Goal: Transaction & Acquisition: Book appointment/travel/reservation

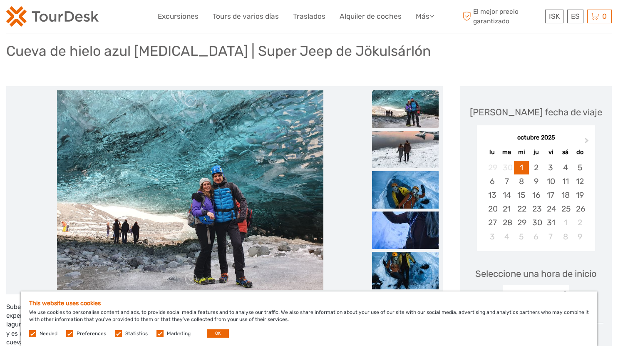
scroll to position [83, 0]
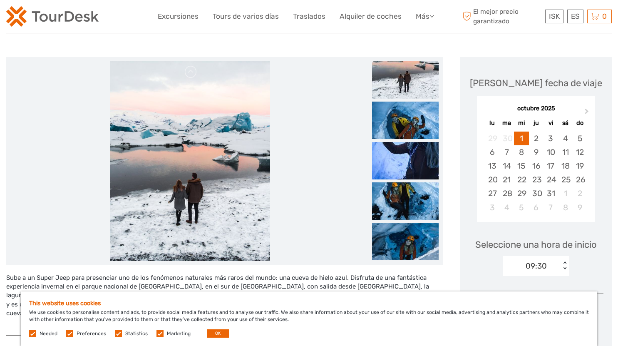
click at [407, 72] on img at bounding box center [405, 79] width 67 height 37
click at [400, 114] on img at bounding box center [405, 120] width 67 height 37
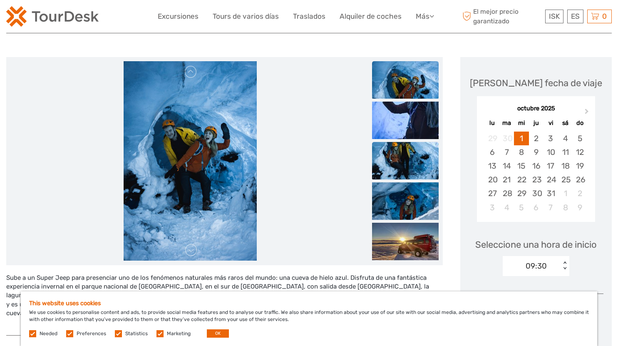
click at [404, 146] on img at bounding box center [405, 160] width 67 height 37
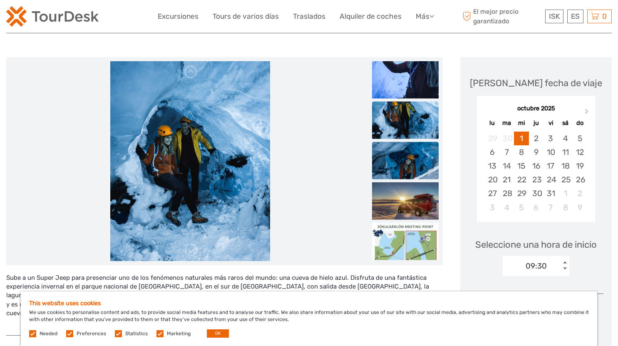
click at [398, 156] on img at bounding box center [405, 159] width 67 height 37
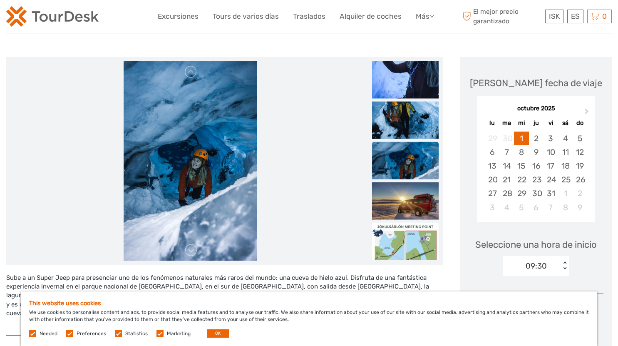
click at [414, 225] on img at bounding box center [405, 240] width 67 height 37
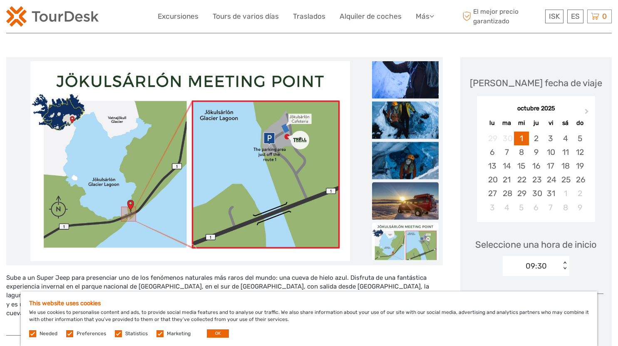
click at [411, 193] on img at bounding box center [405, 200] width 67 height 37
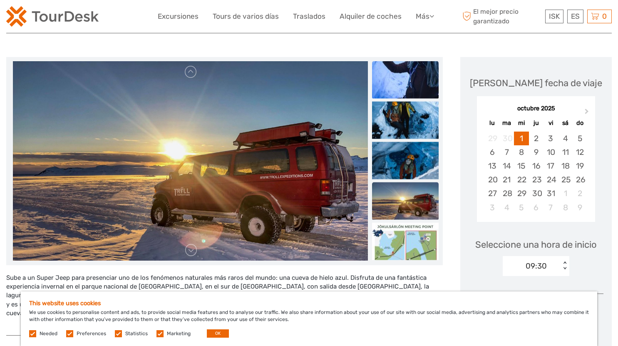
click at [411, 75] on img at bounding box center [405, 79] width 67 height 37
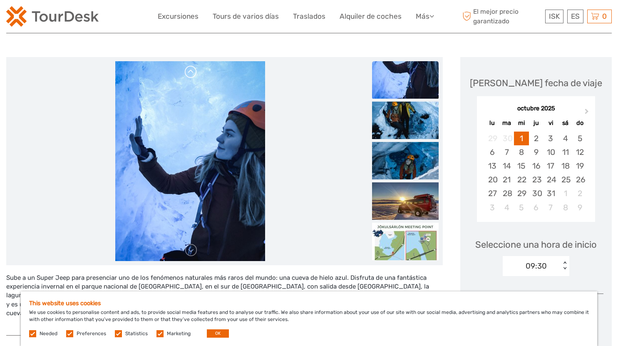
click at [192, 72] on link at bounding box center [190, 71] width 13 height 13
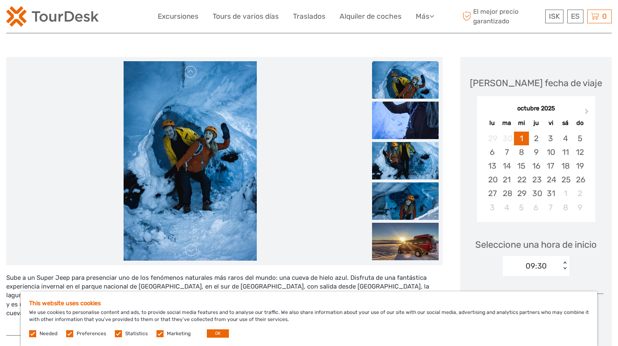
click at [399, 85] on img at bounding box center [405, 79] width 67 height 37
click at [412, 165] on img at bounding box center [405, 160] width 67 height 37
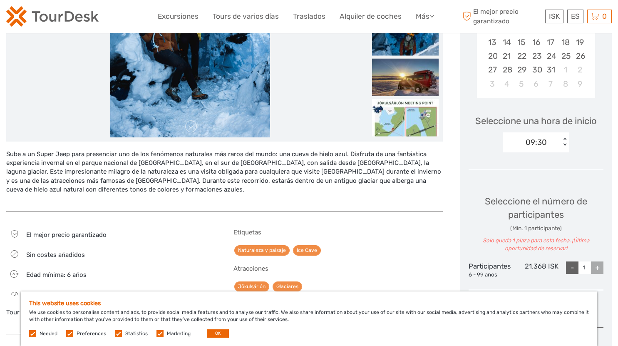
scroll to position [208, 0]
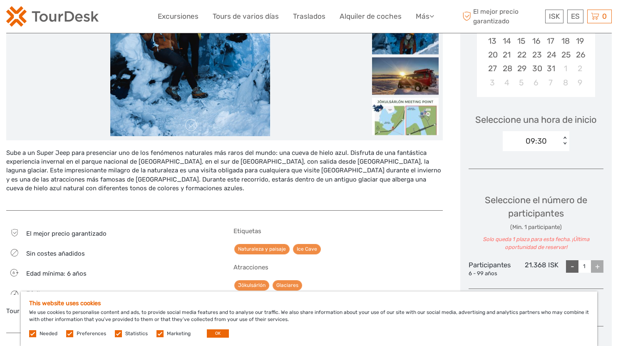
click at [567, 141] on div "< >" at bounding box center [564, 140] width 7 height 9
click at [544, 183] on div "13:00" at bounding box center [536, 180] width 58 height 14
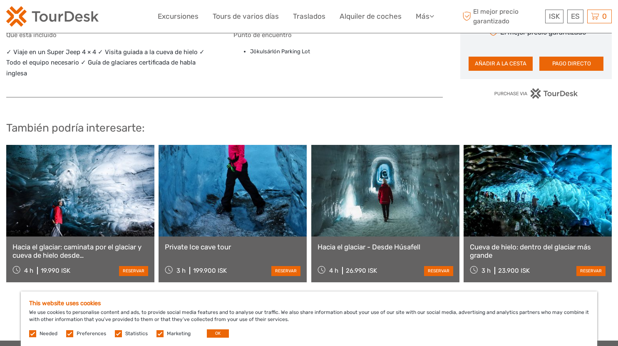
scroll to position [582, 0]
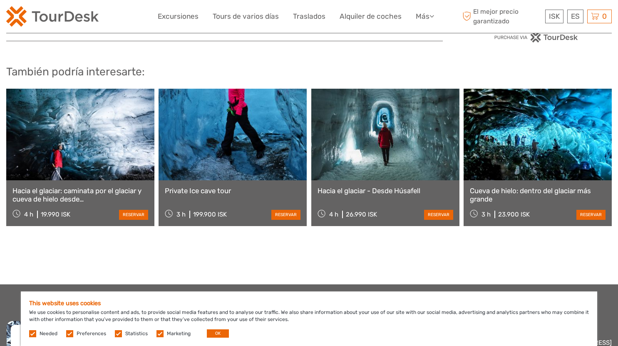
click at [490, 144] on link at bounding box center [537, 135] width 148 height 92
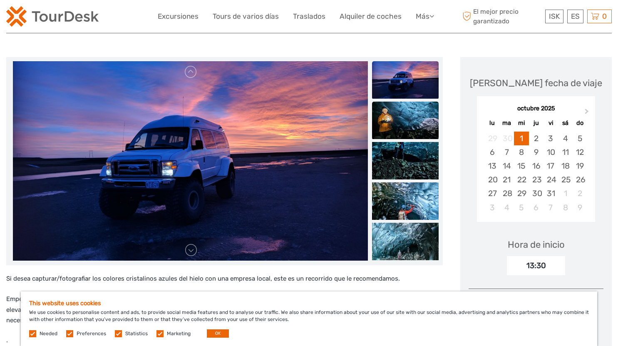
click at [402, 125] on img at bounding box center [405, 120] width 67 height 37
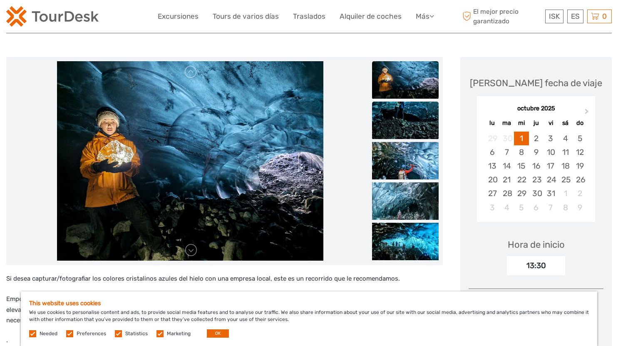
click at [409, 115] on img at bounding box center [405, 120] width 67 height 37
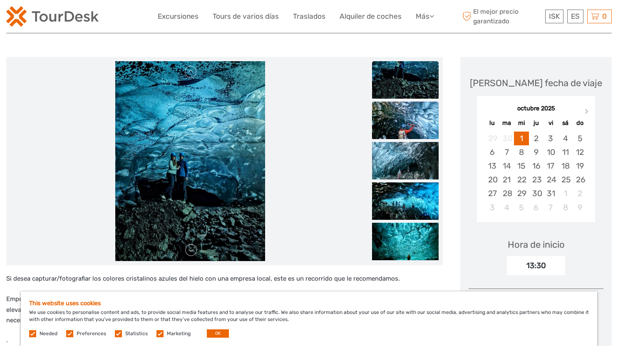
click at [416, 114] on img at bounding box center [405, 120] width 67 height 37
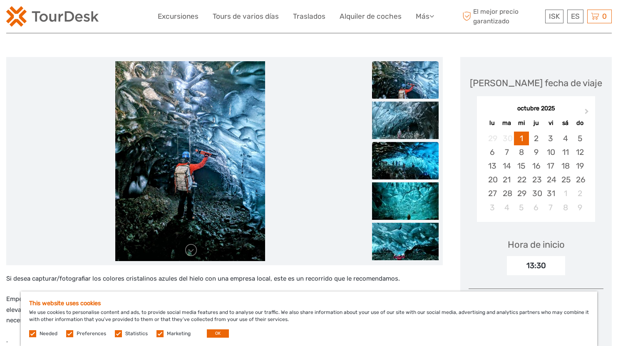
click at [409, 157] on img at bounding box center [405, 160] width 67 height 37
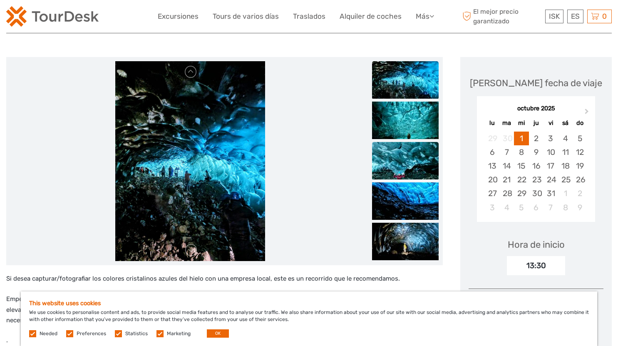
click at [414, 157] on img at bounding box center [405, 160] width 67 height 37
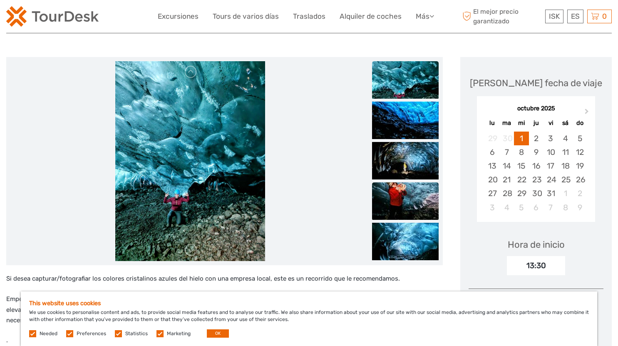
click at [412, 193] on img at bounding box center [405, 200] width 67 height 37
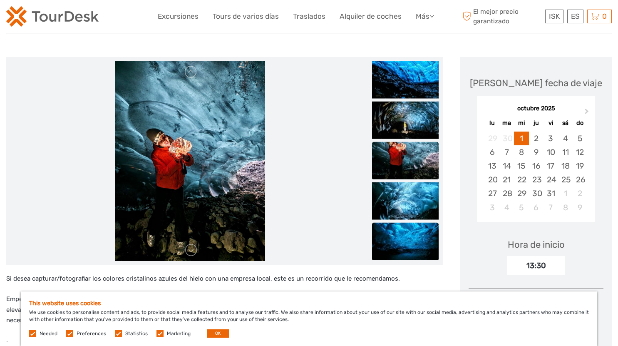
click at [414, 242] on img at bounding box center [405, 240] width 67 height 37
